Goal: Task Accomplishment & Management: Use online tool/utility

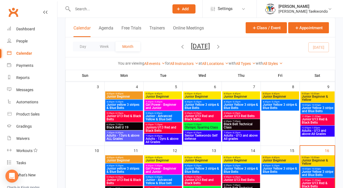
click at [309, 160] on span "Junior Beginner & Yellow" at bounding box center [317, 162] width 32 height 7
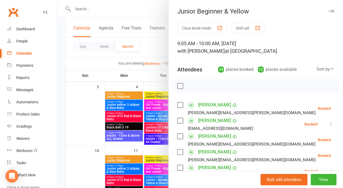
click at [233, 26] on button "Roll call" at bounding box center [248, 28] width 34 height 10
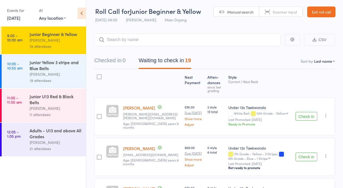
scroll to position [43, 0]
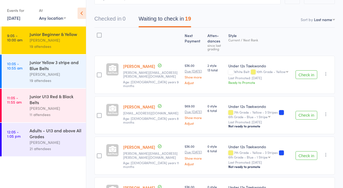
click at [305, 111] on button "Check in" at bounding box center [306, 115] width 22 height 9
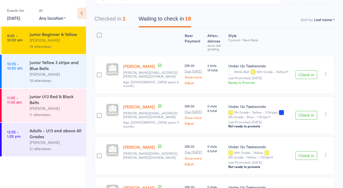
click at [305, 111] on button "Check in" at bounding box center [306, 115] width 22 height 9
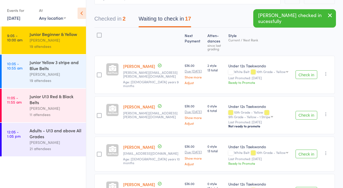
click at [306, 111] on button "Check in" at bounding box center [306, 115] width 22 height 9
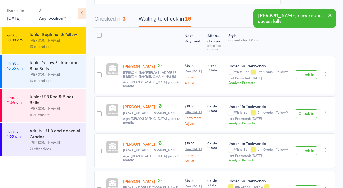
click at [304, 110] on button "Check in" at bounding box center [306, 113] width 22 height 9
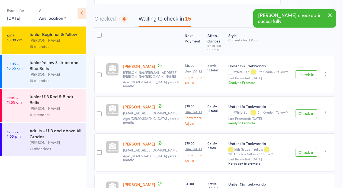
click at [304, 109] on button "Check in" at bounding box center [306, 113] width 22 height 9
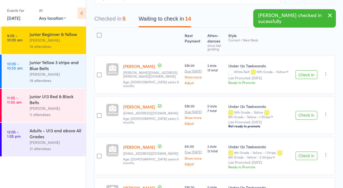
click at [303, 111] on button "Check in" at bounding box center [306, 115] width 22 height 9
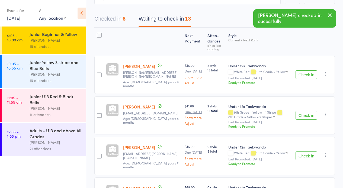
click at [305, 111] on button "Check in" at bounding box center [306, 115] width 22 height 9
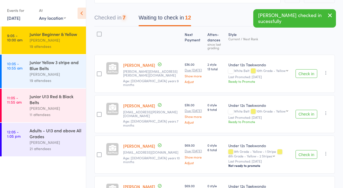
scroll to position [56, 0]
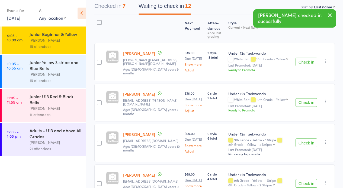
click at [302, 139] on button "Check in" at bounding box center [306, 143] width 22 height 9
click at [303, 139] on button "Check in" at bounding box center [306, 143] width 22 height 9
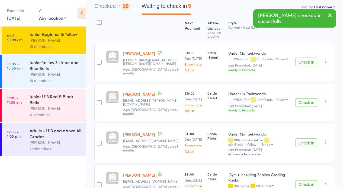
click at [304, 139] on button "Check in" at bounding box center [306, 143] width 22 height 9
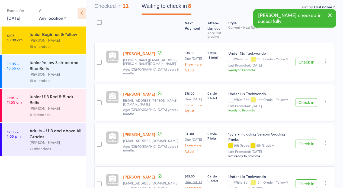
click at [304, 140] on button "Check in" at bounding box center [306, 144] width 22 height 9
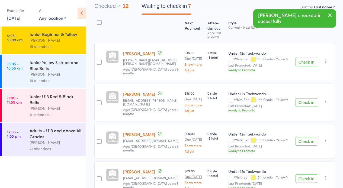
click at [303, 137] on button "Check in" at bounding box center [306, 141] width 22 height 9
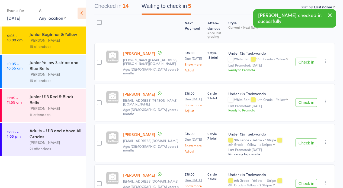
click at [303, 139] on button "Check in" at bounding box center [306, 143] width 22 height 9
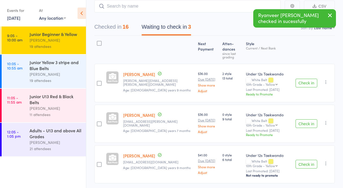
scroll to position [0, 0]
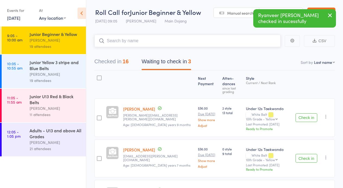
click at [140, 40] on input "search" at bounding box center [187, 41] width 186 height 12
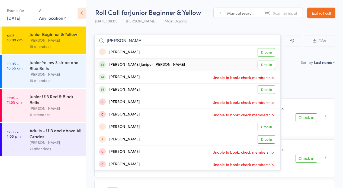
type input "David"
click at [270, 63] on link "Drop in" at bounding box center [266, 65] width 18 height 8
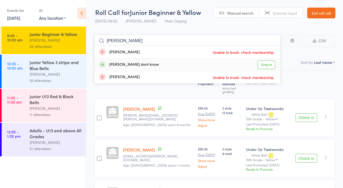
type input "Jett"
click at [265, 63] on link "Drop in" at bounding box center [266, 65] width 18 height 8
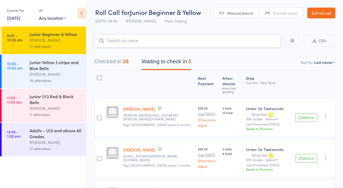
click at [151, 60] on button "Waiting to check in 3" at bounding box center [165, 63] width 49 height 14
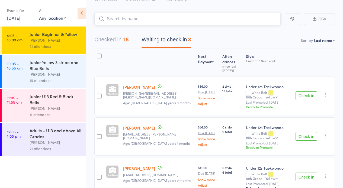
scroll to position [28, 0]
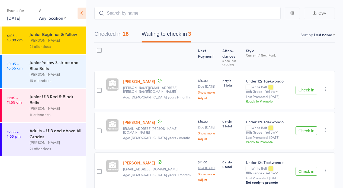
click at [307, 167] on button "Check in" at bounding box center [306, 171] width 22 height 9
